Goal: Task Accomplishment & Management: Manage account settings

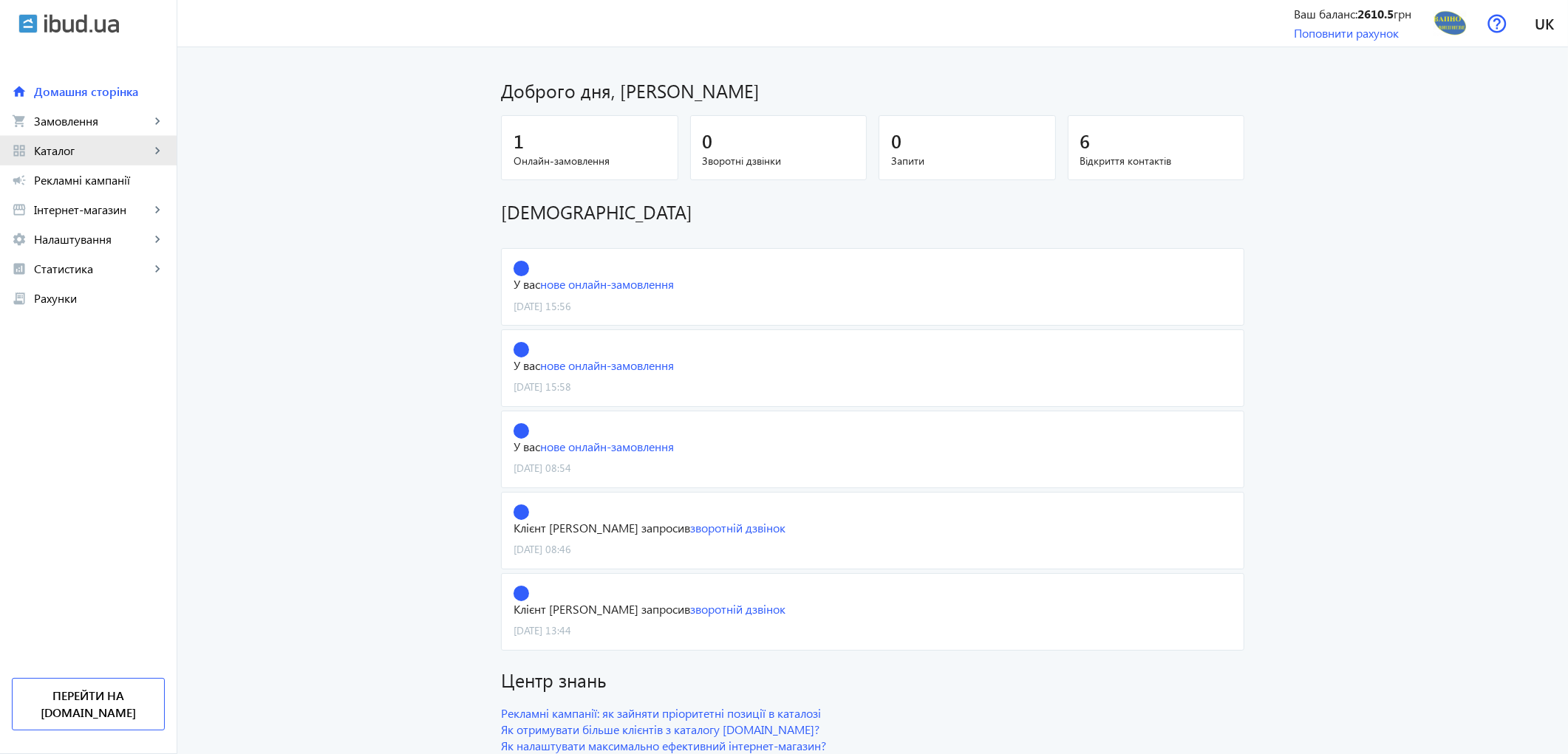
click at [78, 153] on span "Каталог" at bounding box center [91, 150] width 116 height 14
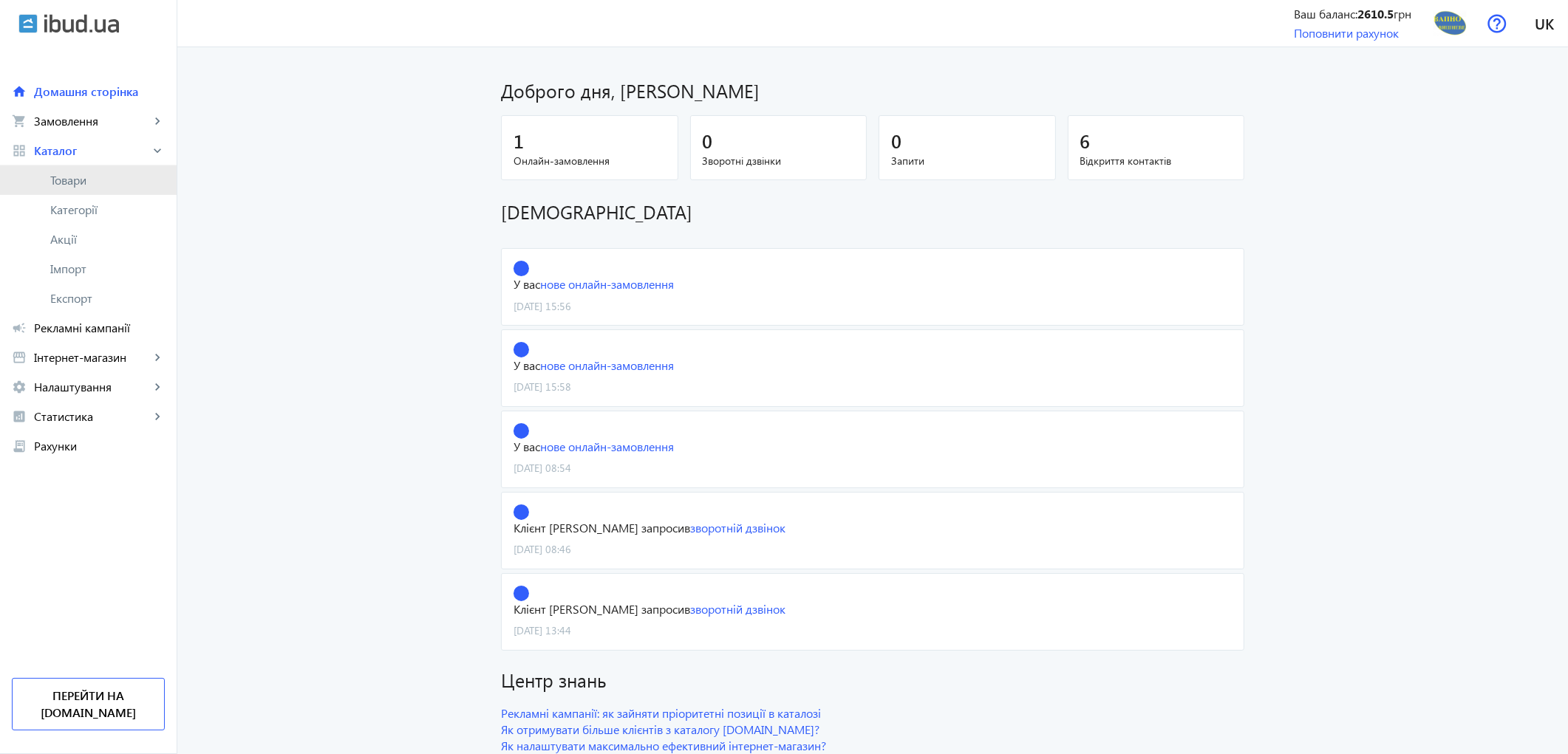
click at [78, 186] on span "Товари" at bounding box center [107, 179] width 114 height 14
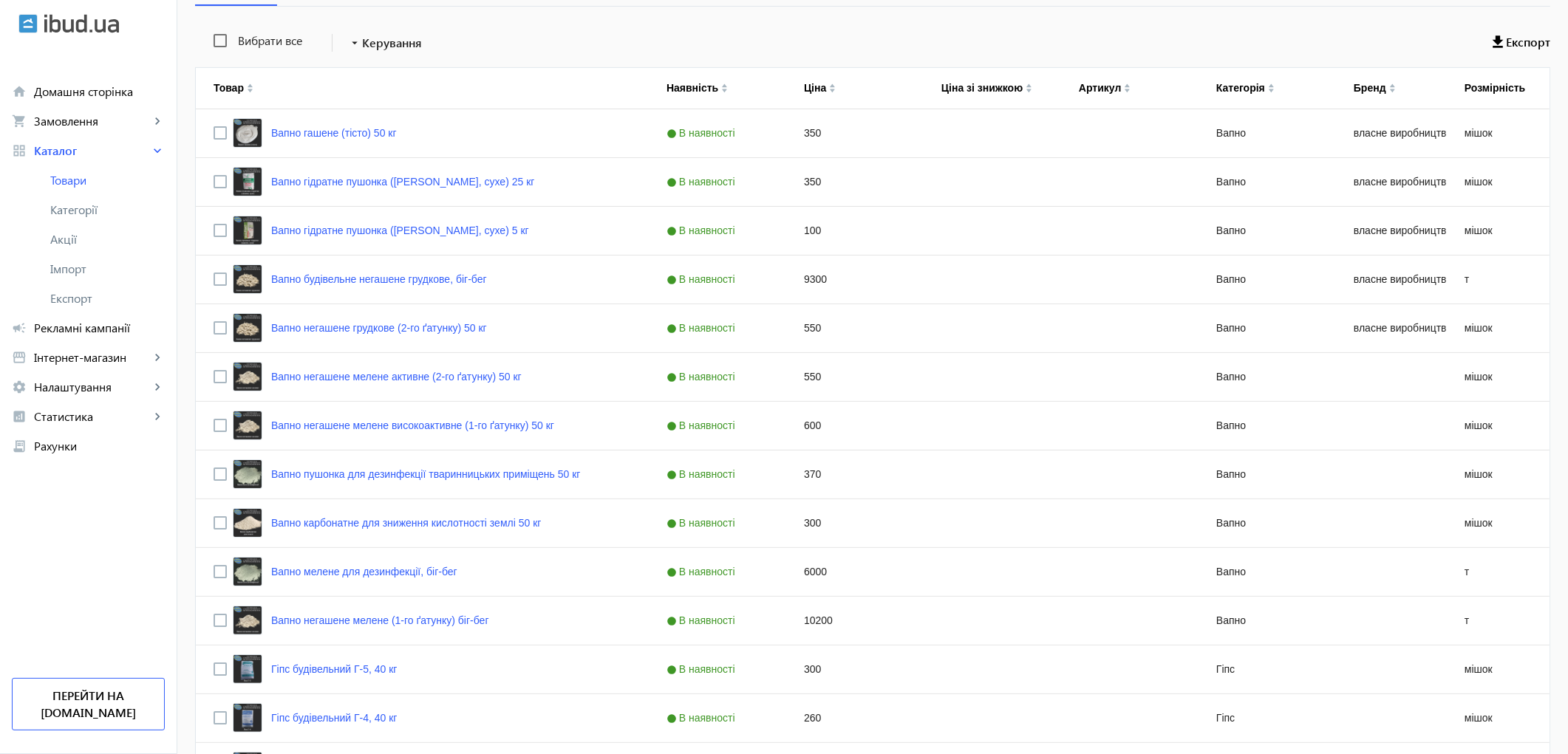
scroll to position [264, 0]
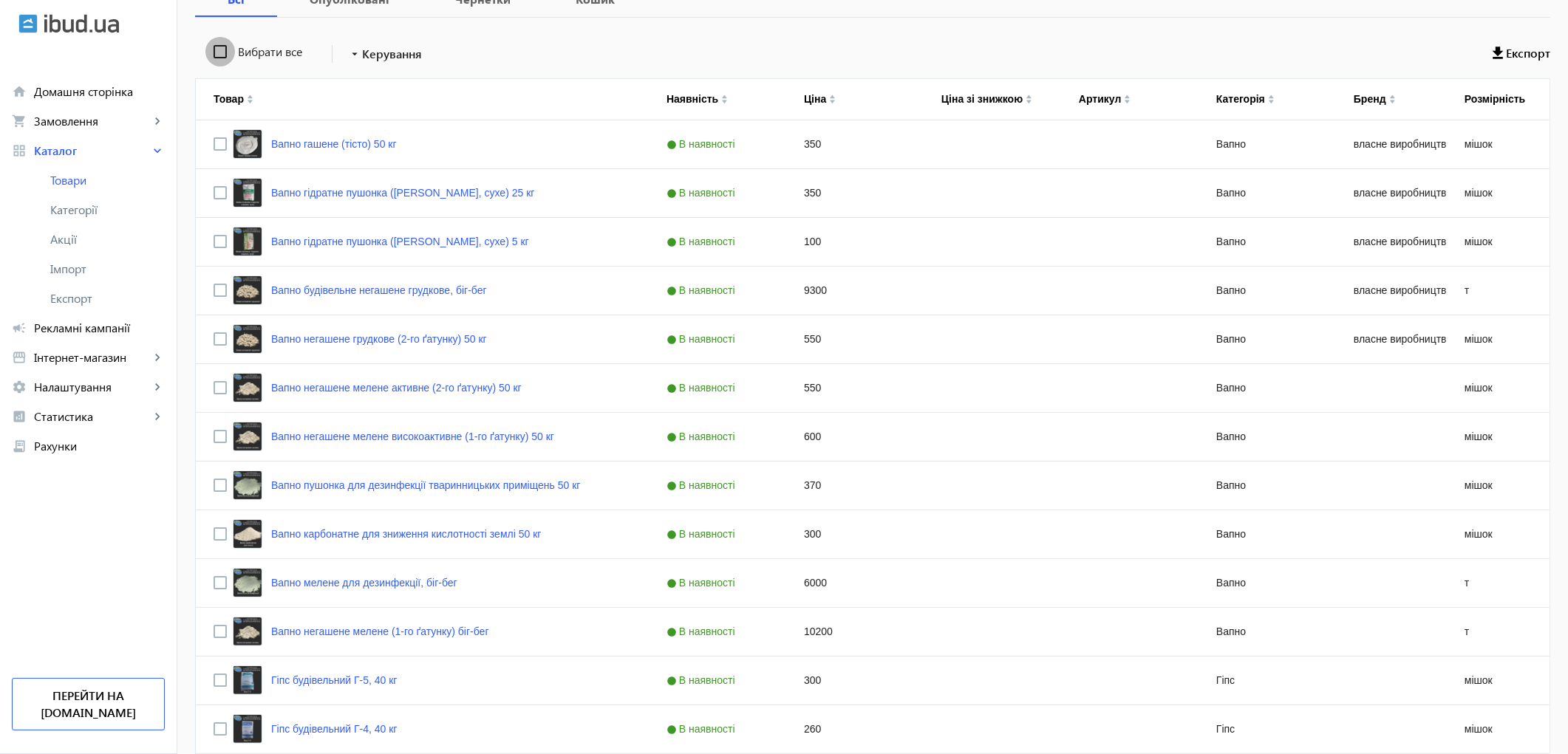
click at [205, 57] on input "Вибрати все" at bounding box center [220, 52] width 30 height 30
checkbox input "true"
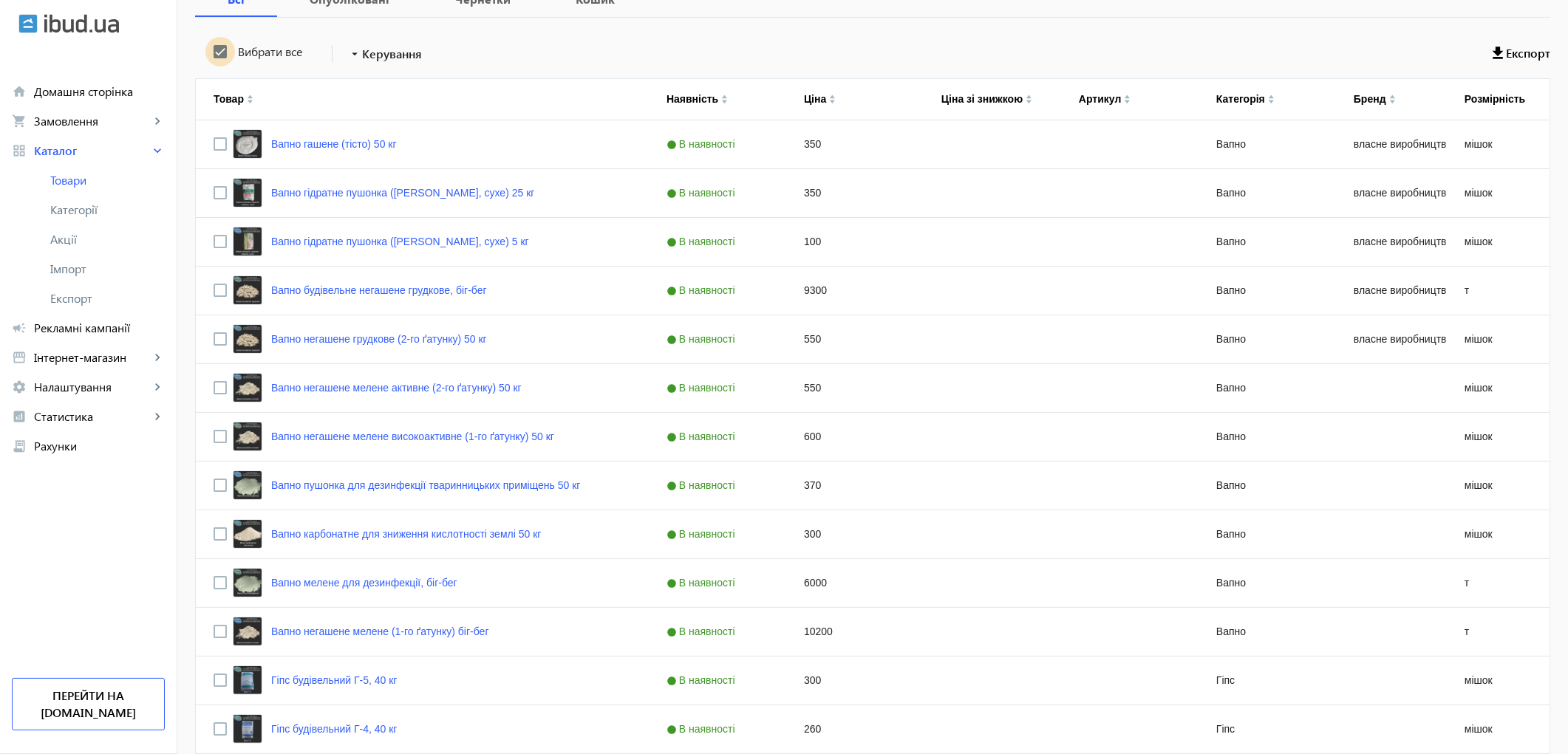
checkbox input "true"
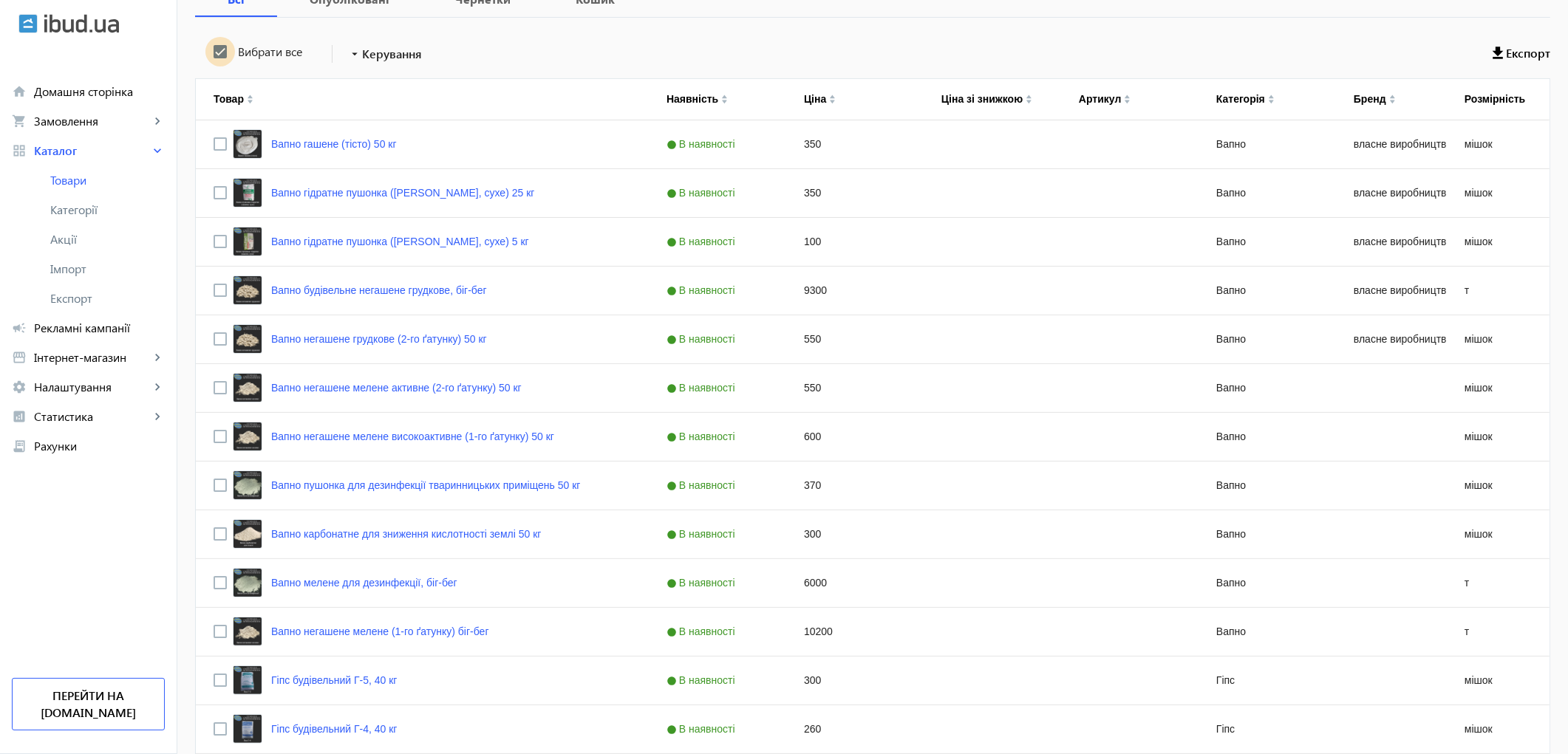
checkbox input "true"
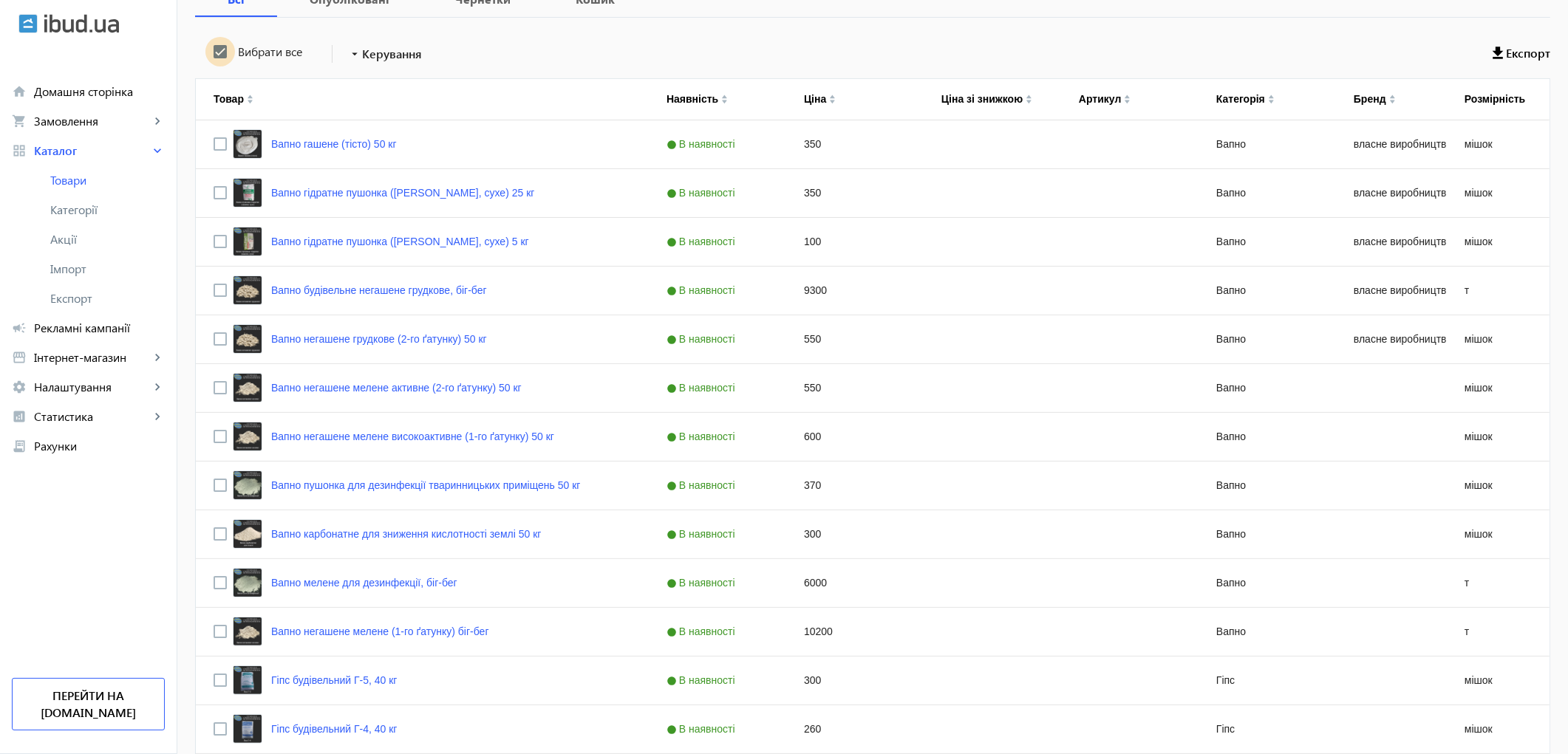
checkbox input "true"
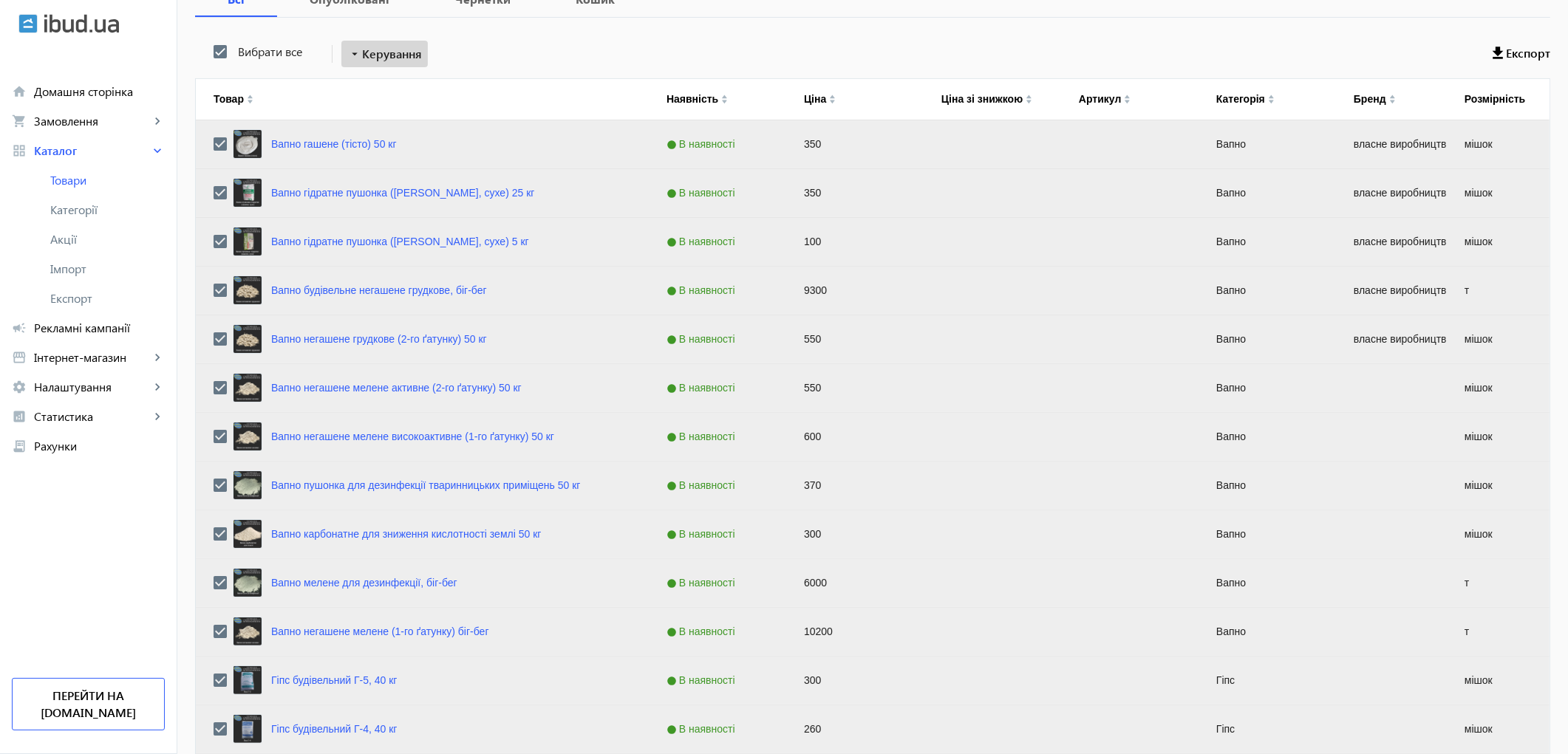
click at [375, 47] on span "Керування" at bounding box center [392, 54] width 59 height 17
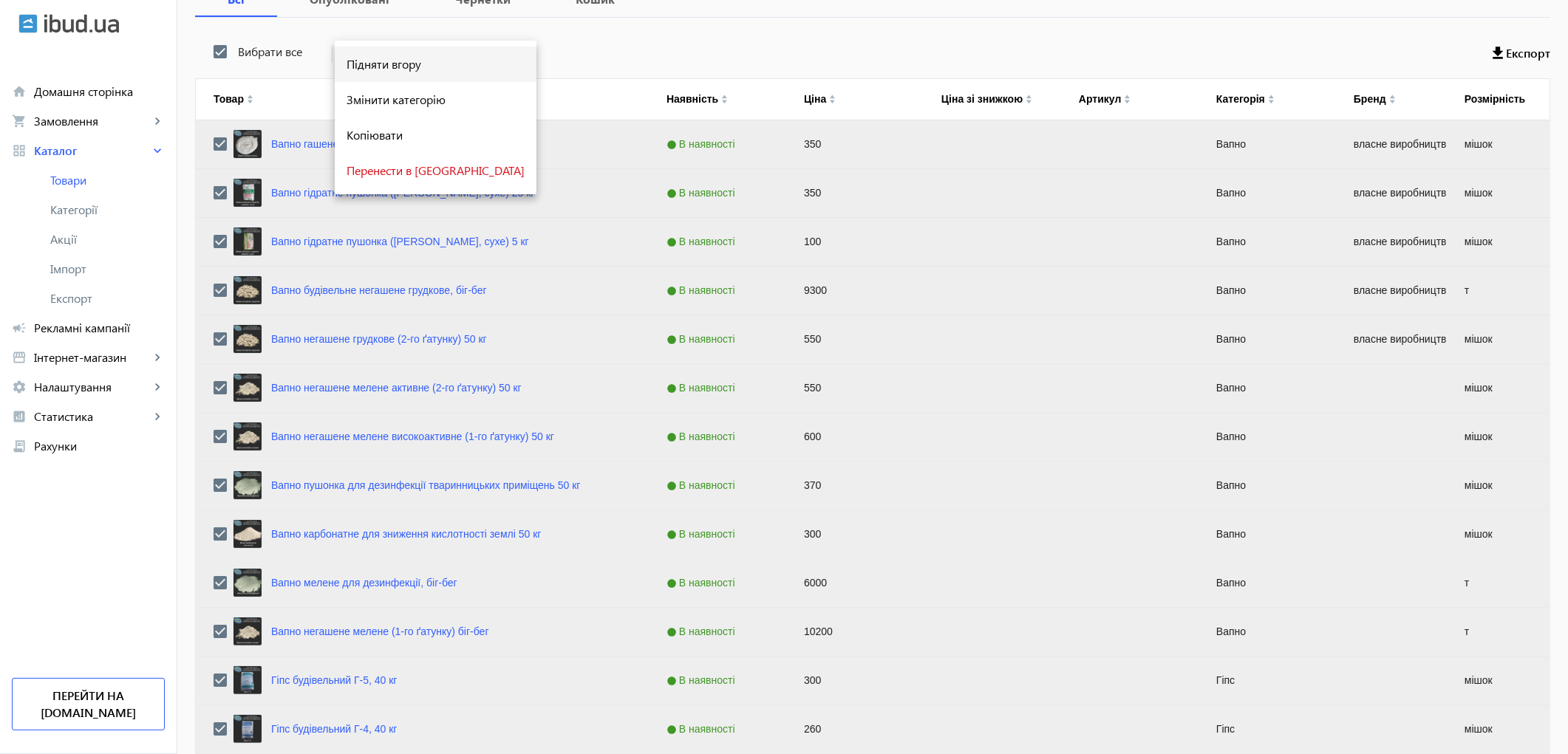
click at [392, 62] on span "Підняти вгору" at bounding box center [436, 64] width 178 height 12
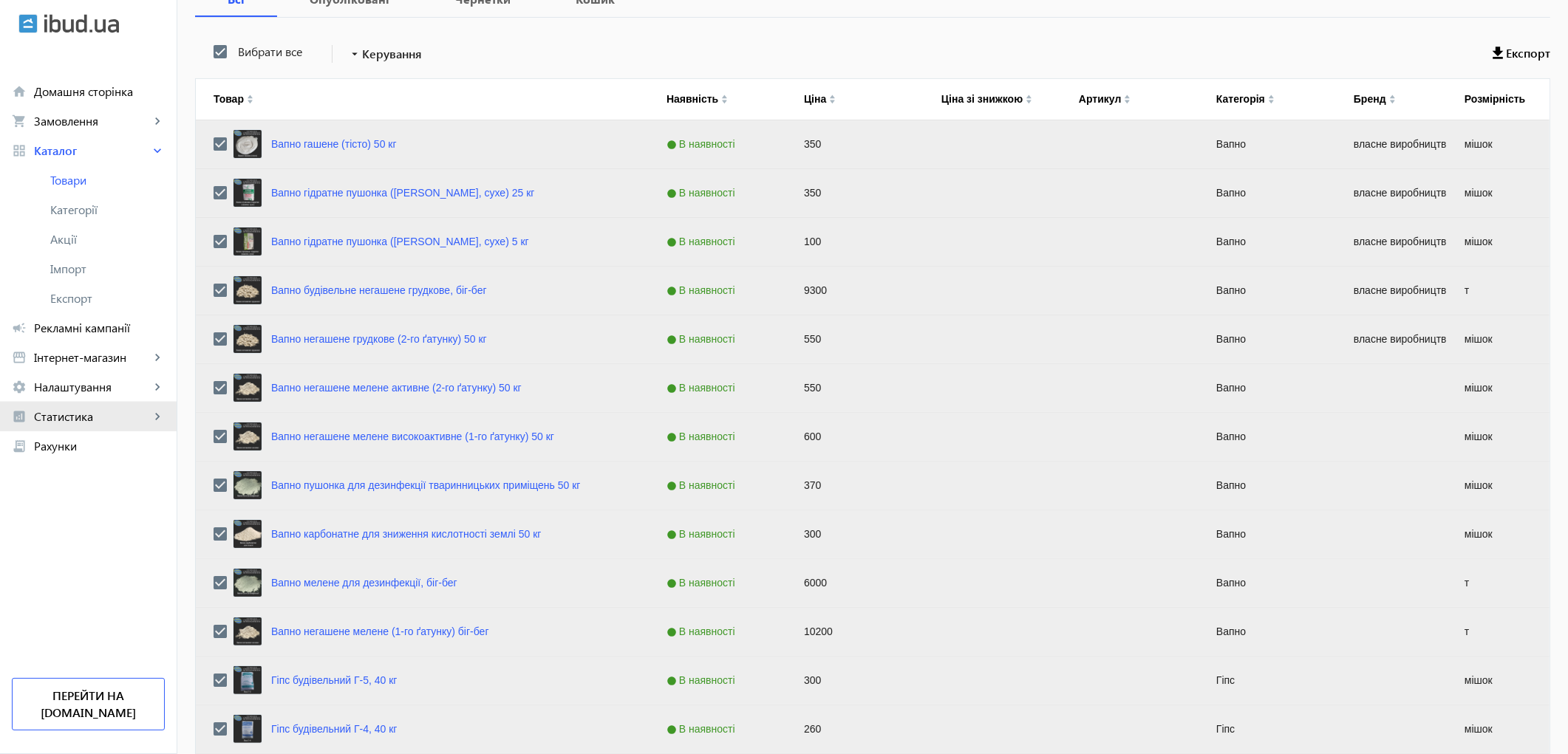
click at [70, 414] on span "Статистика" at bounding box center [91, 416] width 116 height 14
click at [91, 452] on span "Огляд" at bounding box center [107, 445] width 114 height 14
